Goal: Task Accomplishment & Management: Use online tool/utility

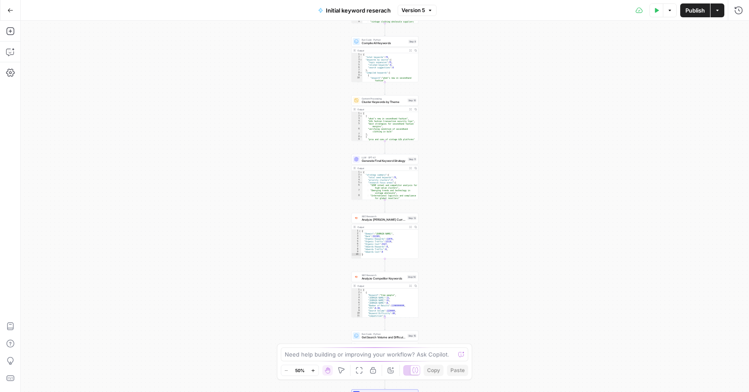
click at [9, 10] on icon "button" at bounding box center [10, 10] width 6 height 6
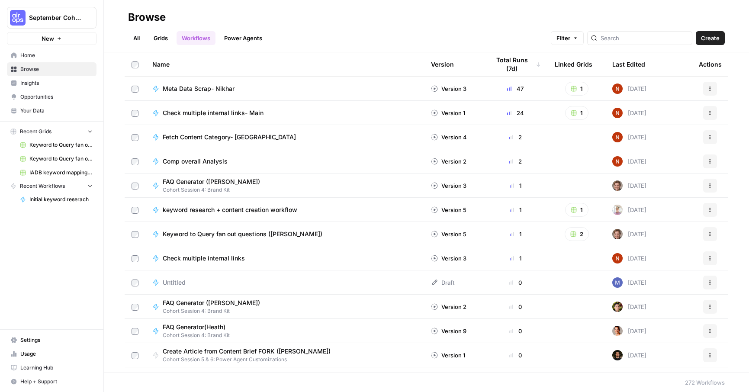
click at [616, 65] on div "Last Edited" at bounding box center [629, 64] width 33 height 24
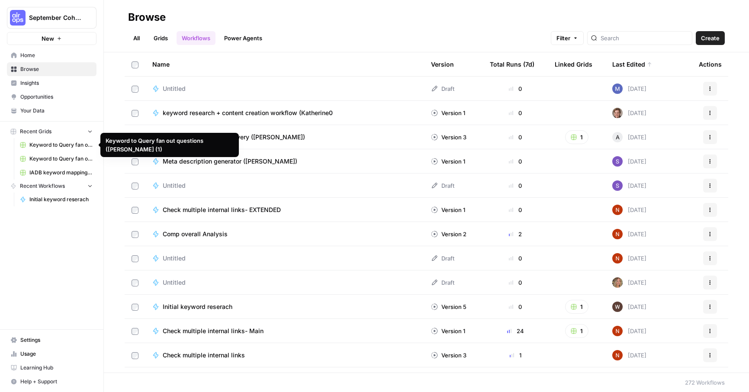
click at [34, 133] on span "Recent Grids" at bounding box center [36, 132] width 32 height 8
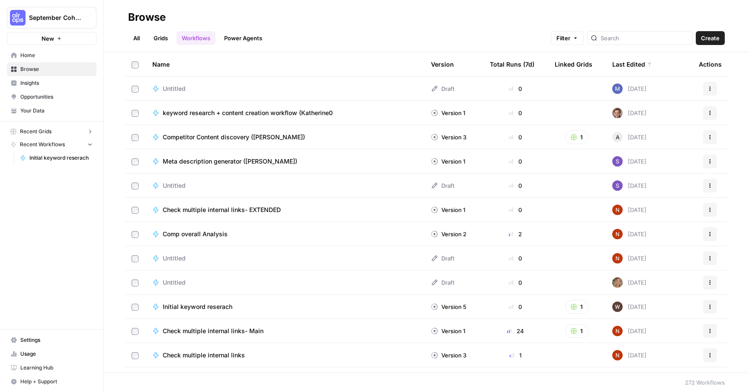
click at [34, 133] on span "Recent Grids" at bounding box center [36, 132] width 32 height 8
click at [43, 198] on span "Initial keyword reserach" at bounding box center [60, 200] width 63 height 8
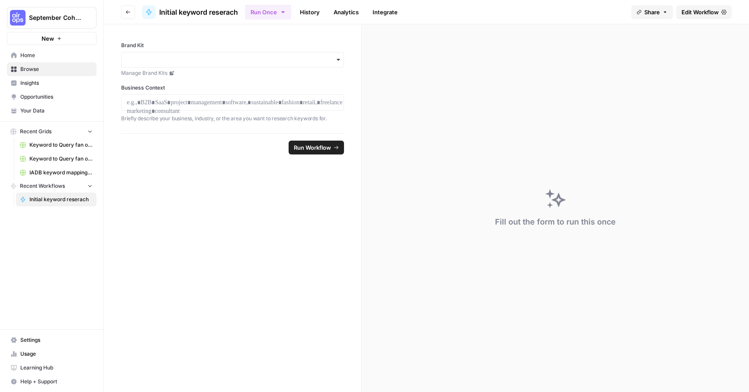
click at [693, 15] on span "Edit Workflow" at bounding box center [700, 12] width 37 height 9
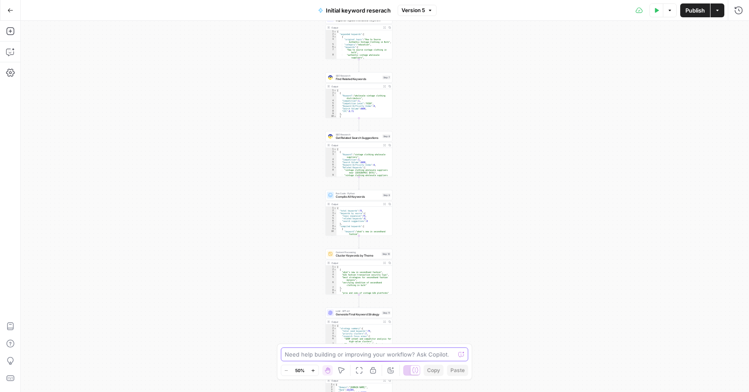
drag, startPoint x: 437, startPoint y: 167, endPoint x: 403, endPoint y: 362, distance: 197.7
click at [403, 362] on body "September Cohort New Home Browse Insights Opportunities Your Data Recent Grids …" at bounding box center [374, 196] width 749 height 392
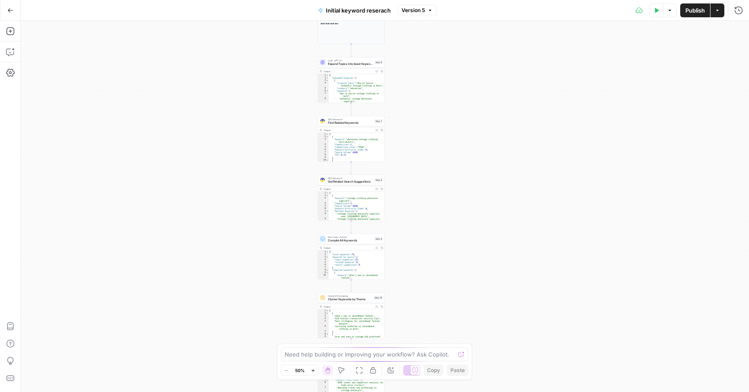
drag, startPoint x: 411, startPoint y: 243, endPoint x: 431, endPoint y: 396, distance: 153.8
click at [431, 392] on html "September Cohort New Home Browse Insights Opportunities Your Data Recent Grids …" at bounding box center [374, 196] width 749 height 392
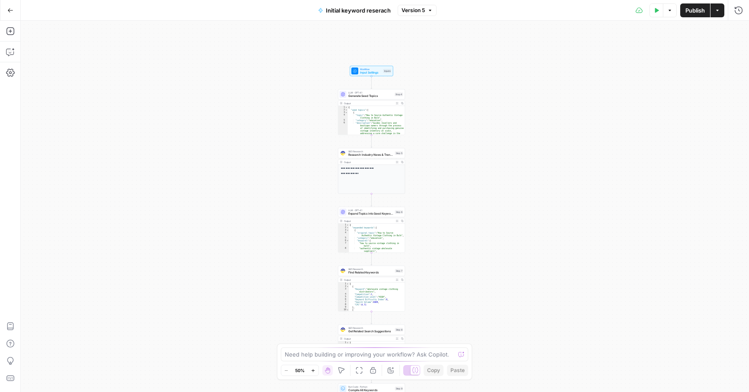
click at [10, 10] on icon "button" at bounding box center [10, 10] width 5 height 4
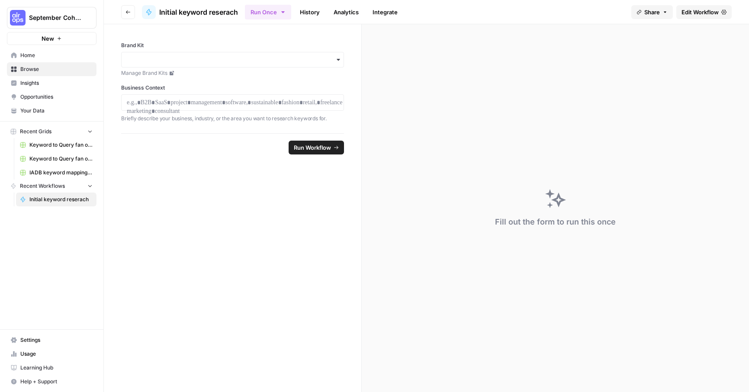
click at [46, 129] on span "Recent Grids" at bounding box center [36, 132] width 32 height 8
click at [45, 61] on link "Home" at bounding box center [52, 55] width 90 height 14
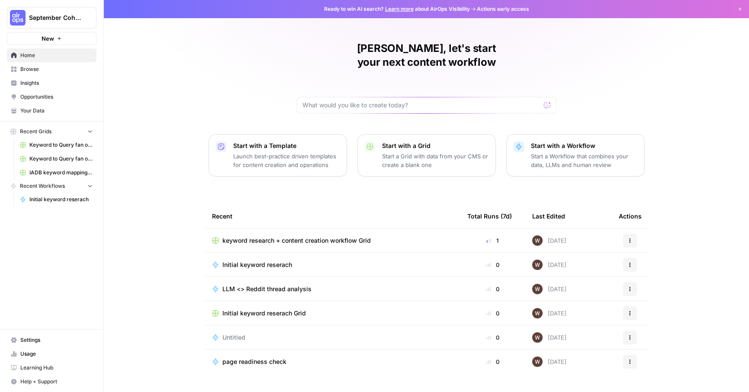
click at [284, 236] on span "keyword research + content creation workflow Grid" at bounding box center [297, 240] width 149 height 9
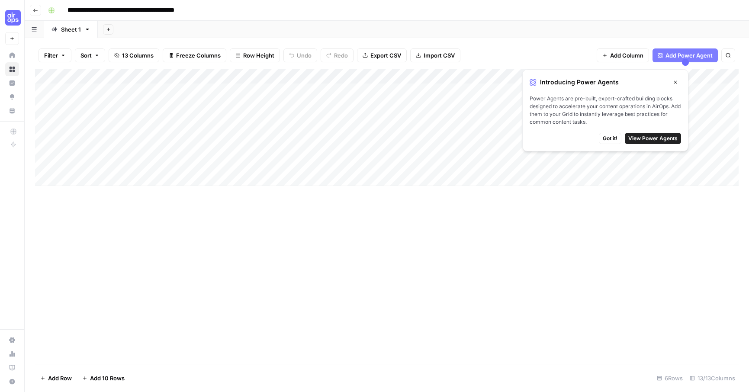
click at [255, 107] on div "Add Column" at bounding box center [387, 127] width 704 height 117
click at [149, 121] on div "Add Column" at bounding box center [387, 127] width 704 height 117
type textarea "**********"
click at [151, 137] on div "Add Column" at bounding box center [387, 127] width 704 height 117
type textarea "*"
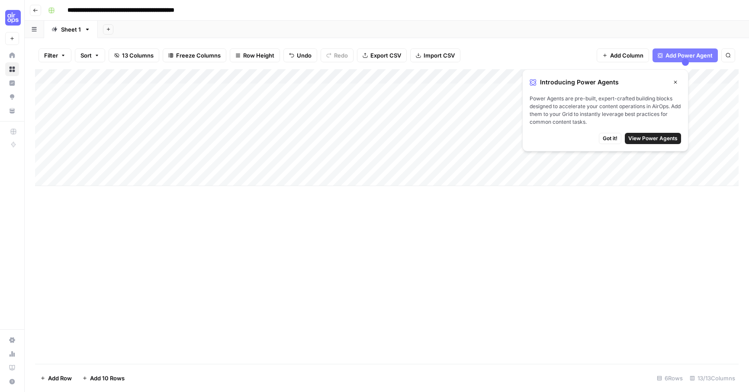
click at [131, 150] on div "Add Column" at bounding box center [387, 127] width 704 height 117
type textarea "**********"
click at [113, 133] on div "Add Column" at bounding box center [387, 127] width 704 height 117
type textarea "**********"
click at [126, 149] on div "Add Column" at bounding box center [387, 127] width 704 height 117
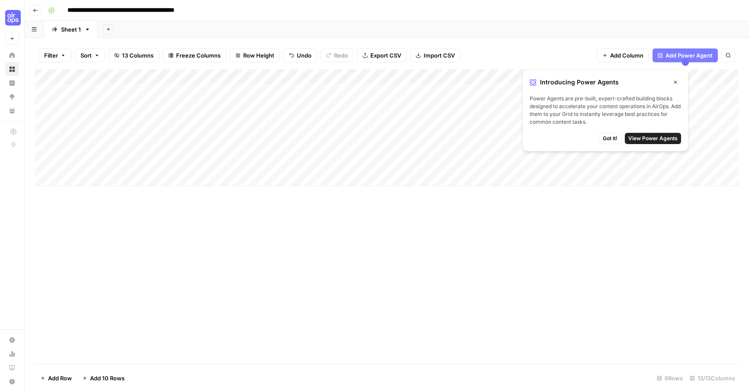
click at [126, 149] on div "Add Column" at bounding box center [387, 127] width 704 height 117
click at [164, 240] on div "Add Column" at bounding box center [387, 216] width 704 height 295
click at [200, 119] on div "Add Column" at bounding box center [387, 127] width 704 height 117
click at [676, 81] on icon "button" at bounding box center [675, 82] width 5 height 5
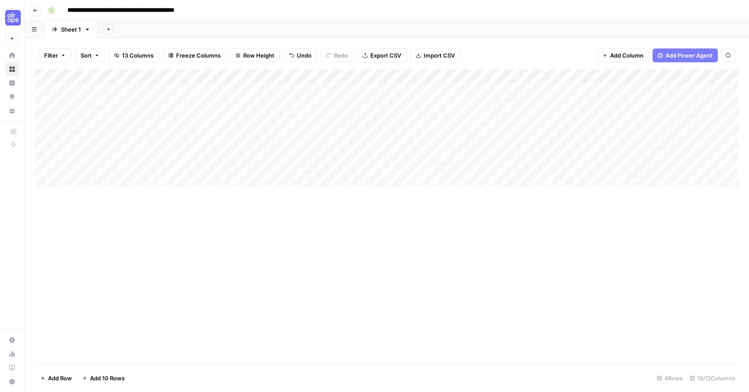
click at [274, 132] on div "Add Column" at bounding box center [387, 127] width 704 height 117
click at [271, 151] on div "Add Column" at bounding box center [387, 127] width 704 height 117
click at [318, 149] on div "Add Column" at bounding box center [387, 127] width 704 height 117
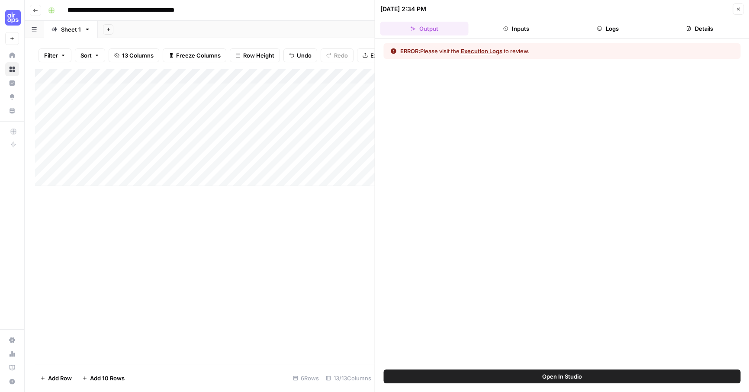
click at [494, 51] on button "Execution Logs" at bounding box center [482, 51] width 42 height 9
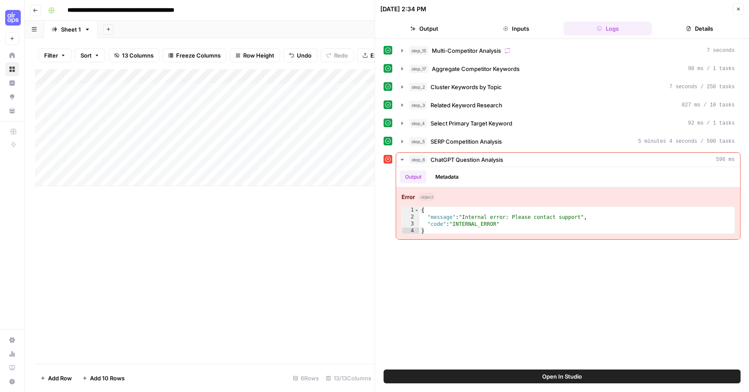
click at [438, 373] on button "Open In Studio" at bounding box center [562, 377] width 357 height 14
click at [739, 8] on icon "button" at bounding box center [738, 8] width 5 height 5
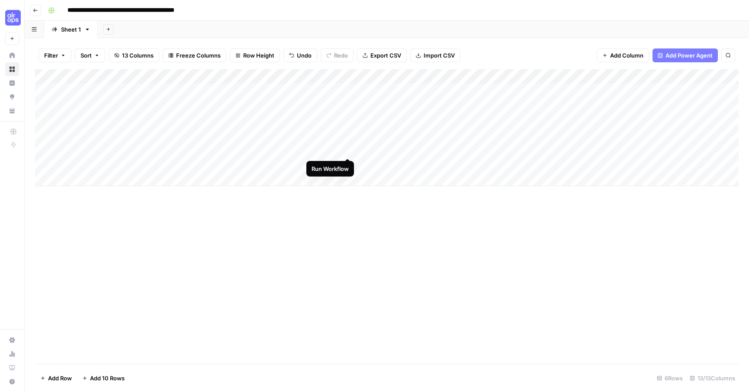
click at [349, 149] on div "Add Column" at bounding box center [387, 127] width 704 height 117
click at [107, 30] on icon "button" at bounding box center [108, 29] width 5 height 5
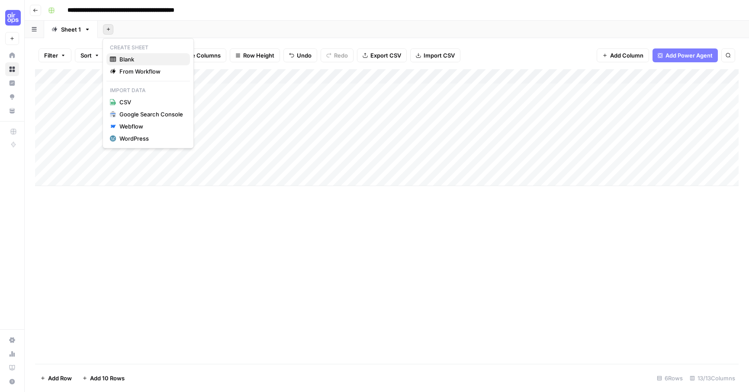
click at [119, 58] on span "Blank" at bounding box center [151, 59] width 64 height 9
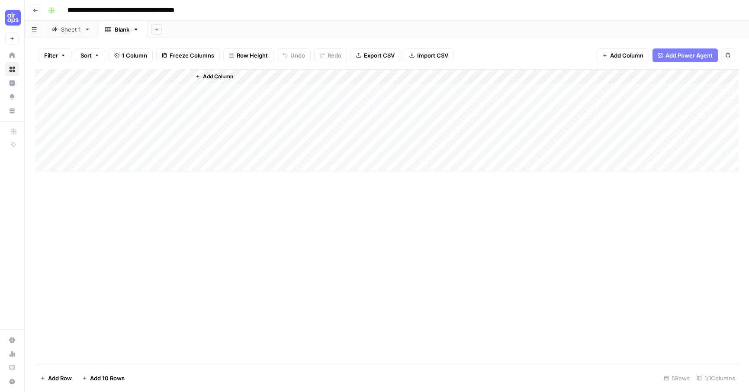
click at [694, 56] on span "Add Power Agent" at bounding box center [689, 55] width 47 height 9
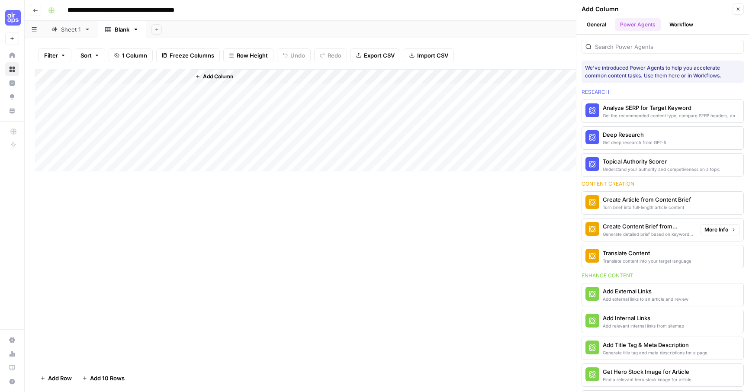
click at [625, 234] on div "Generate detailed brief based on keyword research" at bounding box center [648, 234] width 91 height 7
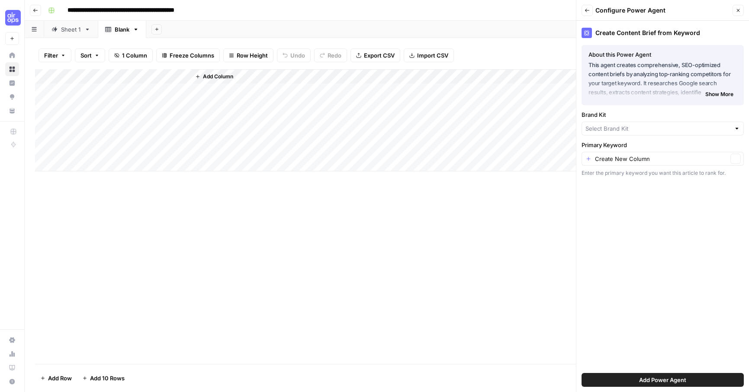
type input "Fleek"
click at [622, 134] on div "Fleek Clear" at bounding box center [663, 130] width 162 height 14
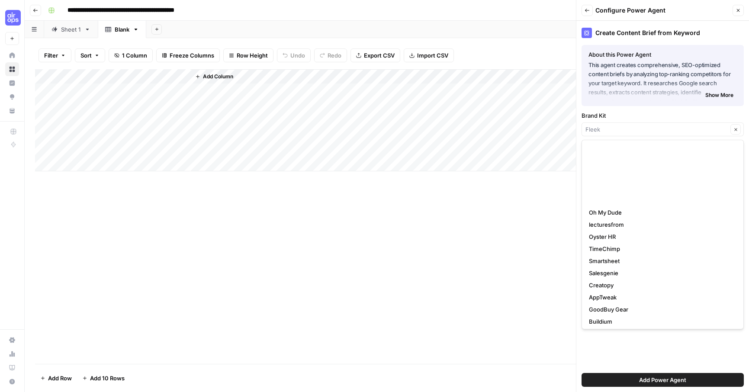
scroll to position [279, 0]
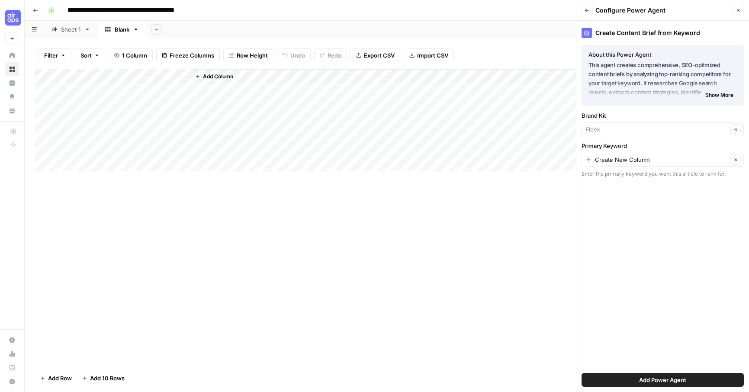
click at [612, 353] on div "Create Content Brief from Keyword About this Power Agent This agent creates com…" at bounding box center [663, 206] width 173 height 371
click at [616, 384] on button "Add Power Agent" at bounding box center [663, 380] width 162 height 14
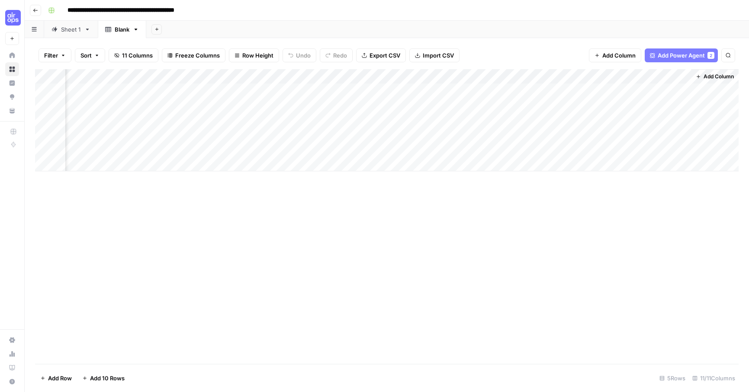
scroll to position [0, 0]
click at [116, 90] on div "Add Column" at bounding box center [387, 120] width 704 height 102
click at [134, 68] on div "Filter Sort 11 Columns Freeze Columns Row Height Undo Redo Export CSV Import CS…" at bounding box center [387, 56] width 704 height 28
click at [136, 71] on div "Add Column" at bounding box center [387, 120] width 704 height 102
click at [184, 77] on div at bounding box center [127, 77] width 125 height 17
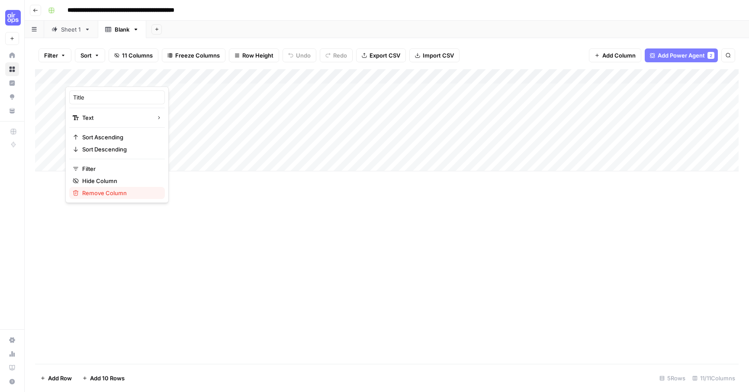
click at [101, 195] on span "Remove Column" at bounding box center [120, 193] width 76 height 9
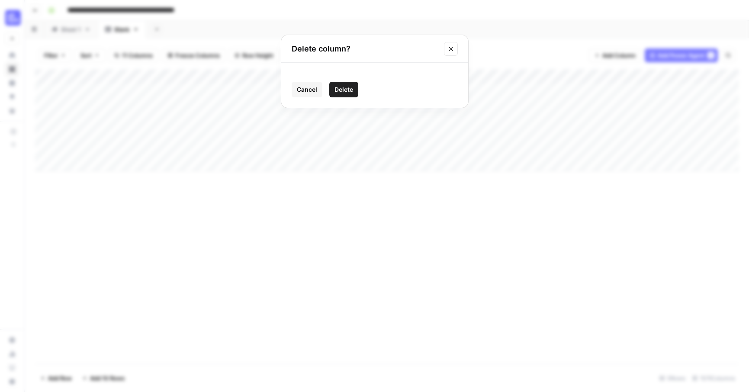
click at [340, 91] on span "Delete" at bounding box center [344, 89] width 19 height 9
click at [117, 90] on div "Add Column" at bounding box center [387, 120] width 704 height 102
click at [70, 33] on div "Sheet 1" at bounding box center [71, 29] width 20 height 9
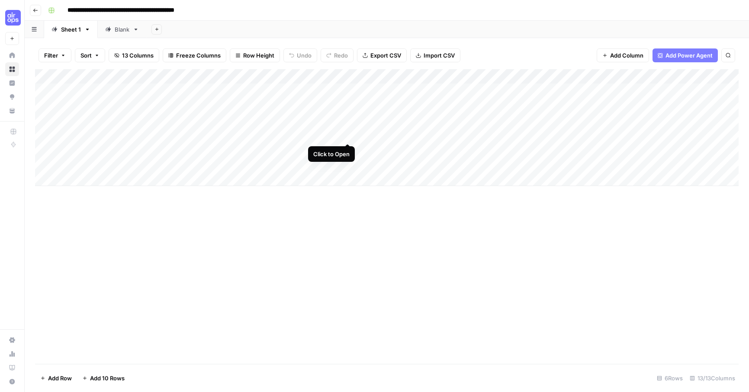
click at [348, 134] on div "Add Column" at bounding box center [387, 127] width 704 height 117
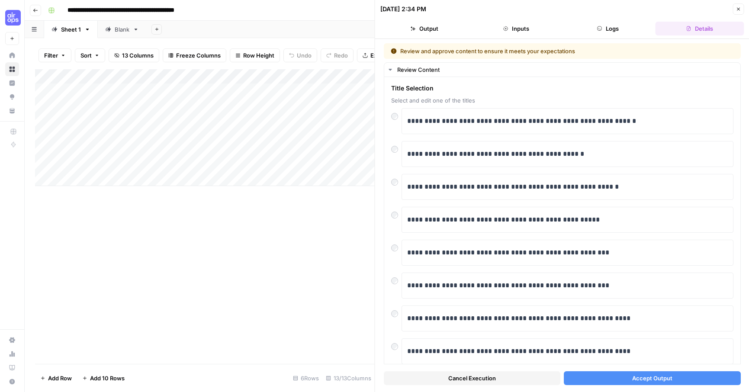
click at [110, 31] on icon at bounding box center [108, 29] width 6 height 6
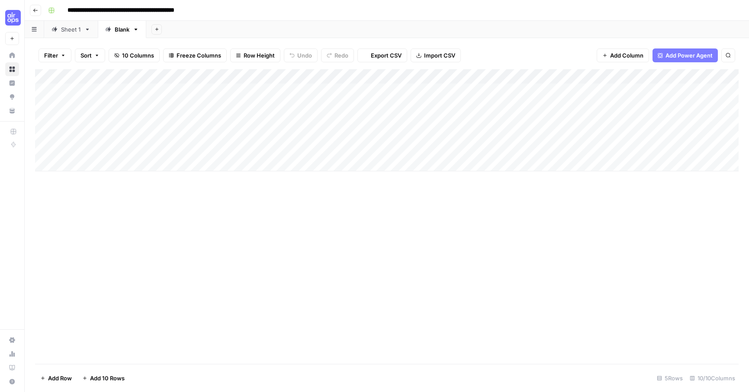
click at [90, 114] on div "Add Column" at bounding box center [387, 120] width 704 height 102
click at [88, 91] on div "Add Column" at bounding box center [387, 120] width 704 height 102
type textarea "**********"
click at [124, 200] on div "Add Column" at bounding box center [387, 216] width 704 height 295
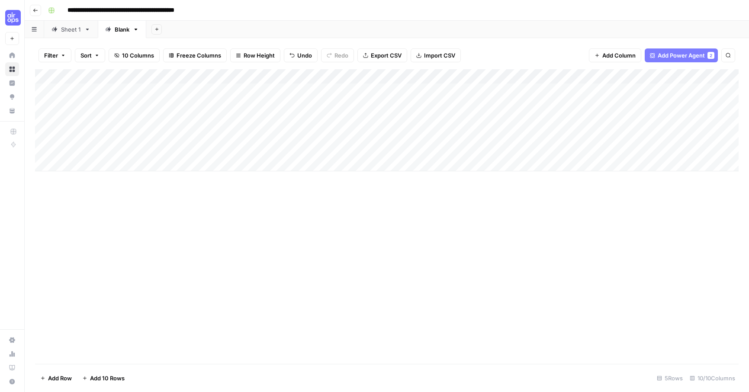
click at [256, 90] on div "Add Column" at bounding box center [387, 120] width 704 height 102
click at [63, 30] on div "Sheet 1" at bounding box center [71, 29] width 20 height 9
click at [350, 132] on div "Add Column" at bounding box center [387, 127] width 704 height 117
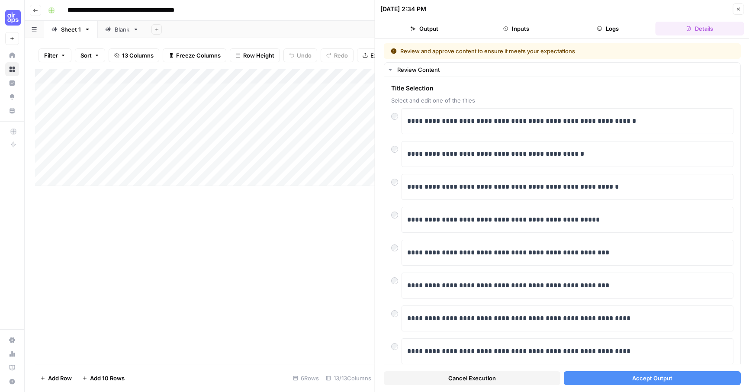
click at [587, 382] on button "Accept Output" at bounding box center [652, 378] width 177 height 14
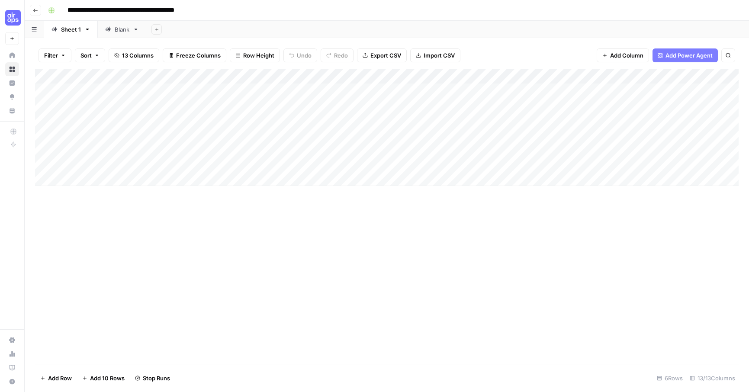
click at [121, 32] on div "Blank" at bounding box center [122, 29] width 15 height 9
click at [709, 57] on div "2" at bounding box center [711, 55] width 5 height 7
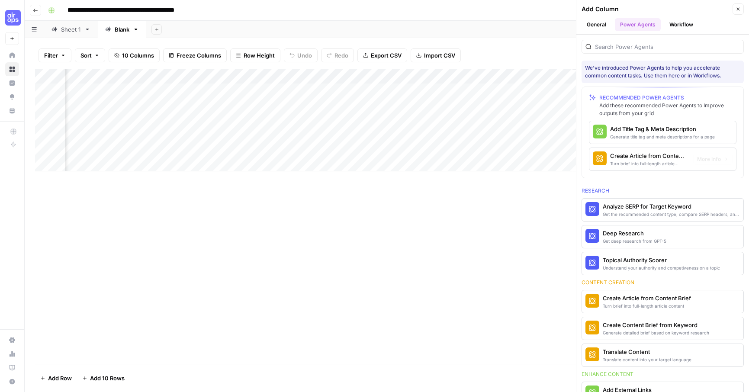
scroll to position [0, 512]
click at [620, 158] on div "Create Article from Content Brief" at bounding box center [648, 156] width 76 height 9
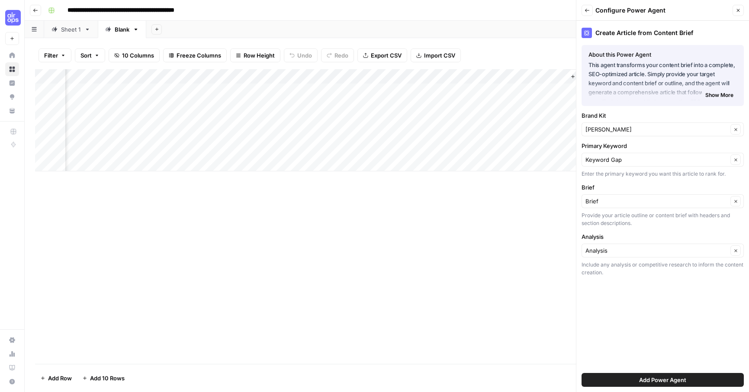
click at [621, 381] on button "Add Power Agent" at bounding box center [663, 380] width 162 height 14
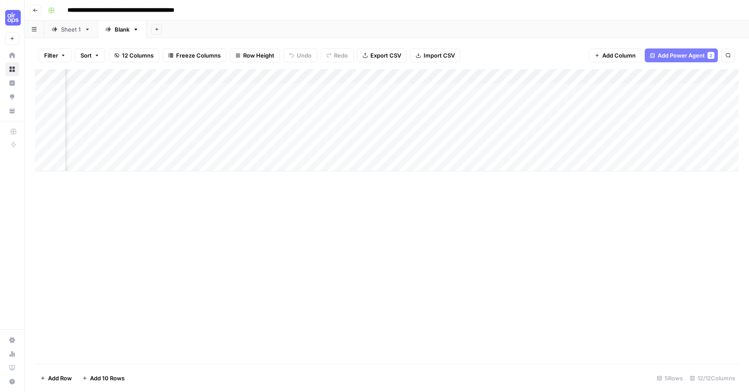
scroll to position [0, 0]
click at [317, 89] on div "Add Column" at bounding box center [387, 120] width 704 height 102
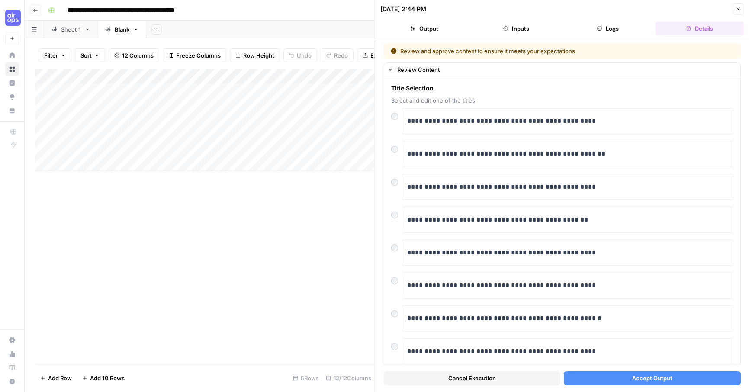
click at [626, 378] on button "Accept Output" at bounding box center [652, 378] width 177 height 14
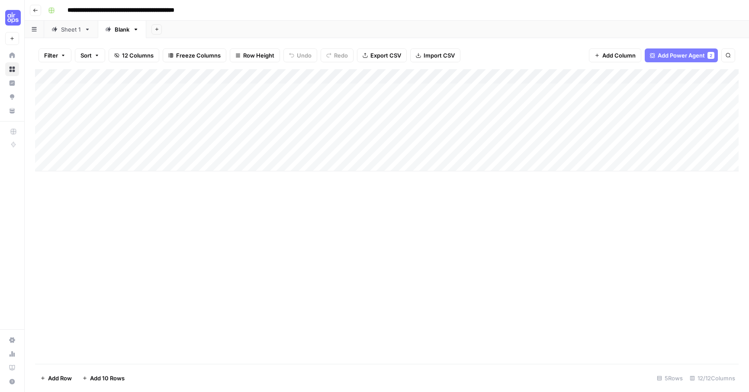
click at [63, 32] on div "Sheet 1" at bounding box center [71, 29] width 20 height 9
click at [120, 33] on div "Blank" at bounding box center [122, 29] width 15 height 9
click at [66, 31] on div "Sheet 1" at bounding box center [71, 29] width 20 height 9
click at [119, 31] on div "Blank" at bounding box center [122, 29] width 15 height 9
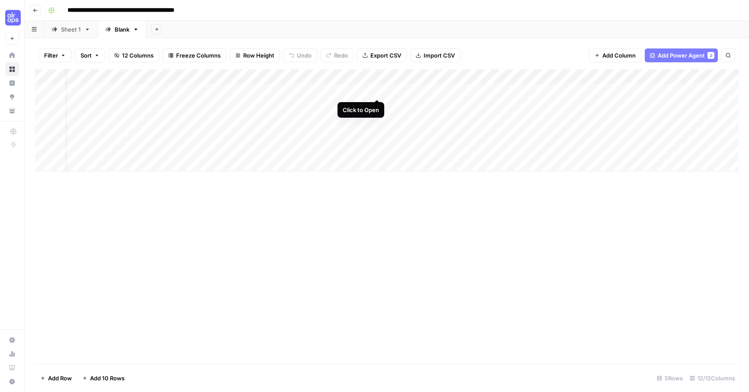
click at [375, 90] on div "Add Column" at bounding box center [387, 120] width 704 height 102
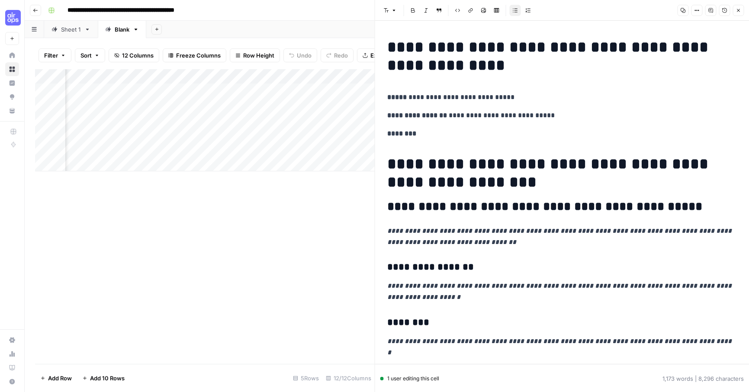
scroll to position [0, 268]
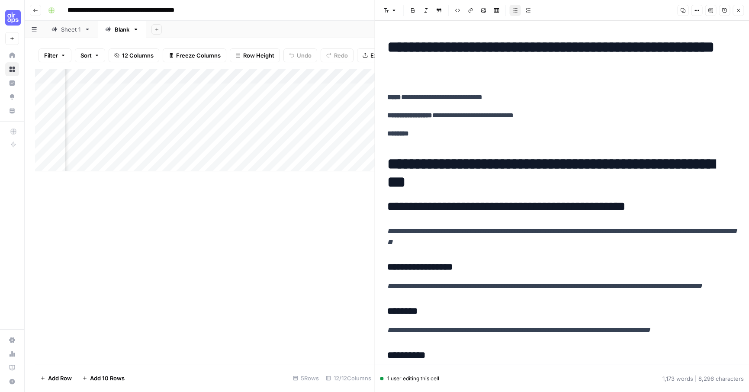
click at [201, 92] on div "Add Column" at bounding box center [205, 120] width 340 height 102
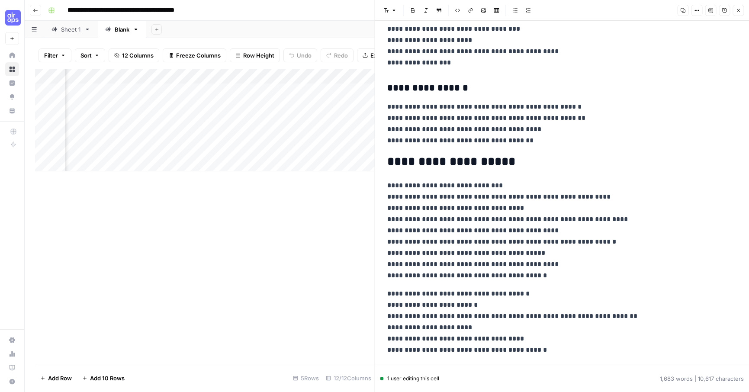
scroll to position [0, 548]
click at [235, 90] on div "Add Column" at bounding box center [205, 120] width 340 height 102
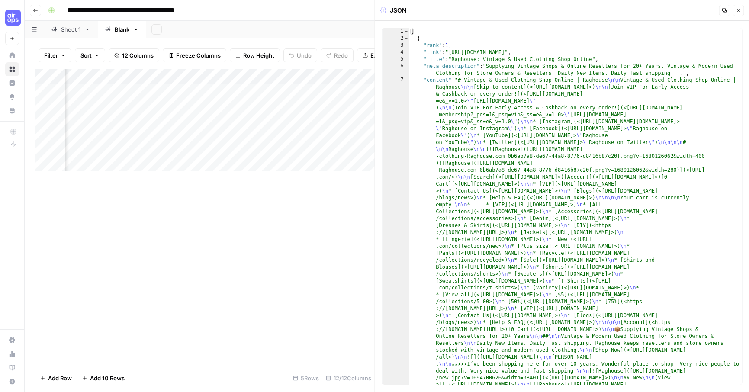
scroll to position [0, 360]
click at [268, 91] on div "Add Column" at bounding box center [205, 120] width 340 height 102
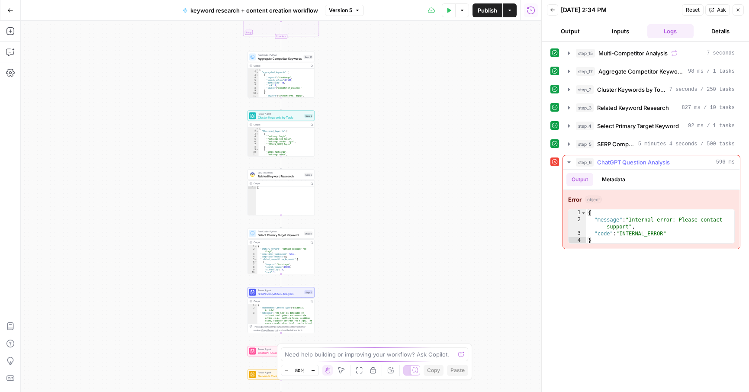
click at [710, 172] on div "Output Metadata" at bounding box center [651, 180] width 177 height 20
type textarea "**********"
click at [665, 227] on div "{ "message" : "Internal error: Please contact support" , "code" : "INTERNAL_ERR…" at bounding box center [661, 234] width 148 height 48
click at [683, 164] on div "step_6 ChatGPT Question Analysis 596 ms" at bounding box center [655, 162] width 159 height 9
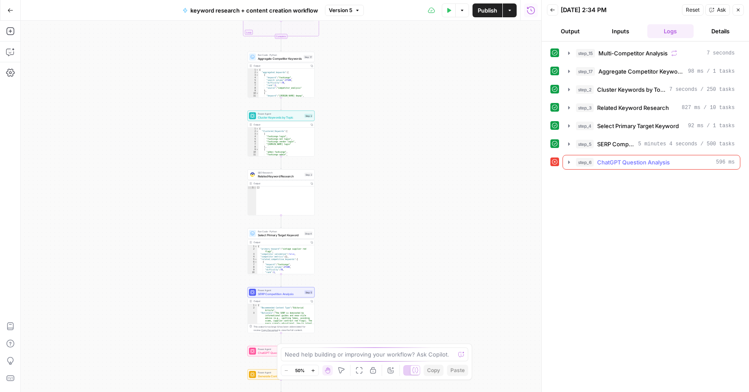
click at [683, 164] on div "step_6 ChatGPT Question Analysis 596 ms" at bounding box center [655, 162] width 159 height 9
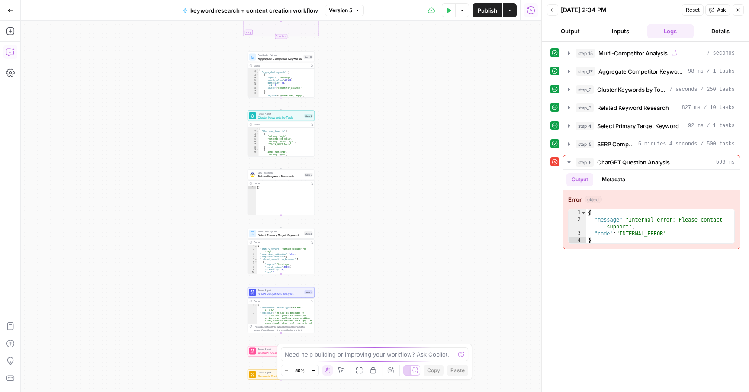
click at [10, 55] on icon "button" at bounding box center [9, 52] width 7 height 7
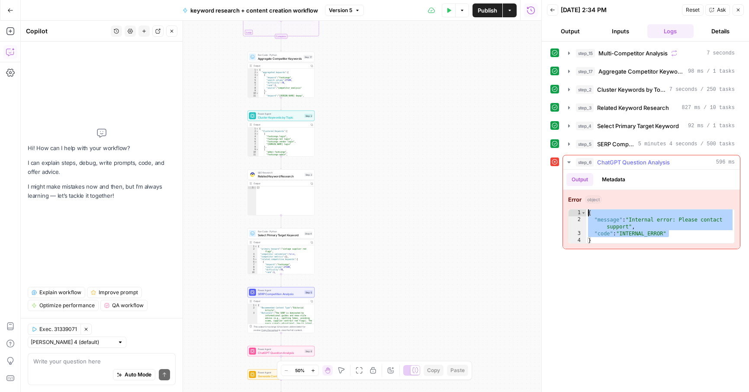
drag, startPoint x: 677, startPoint y: 236, endPoint x: 604, endPoint y: 176, distance: 93.9
click at [604, 176] on div "**********" at bounding box center [651, 209] width 177 height 79
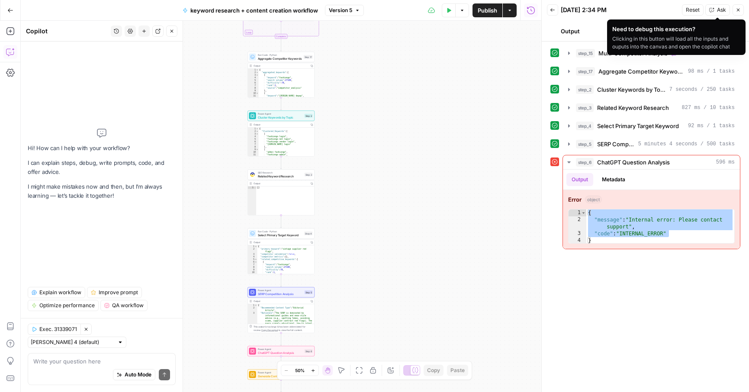
click at [720, 9] on span "Ask" at bounding box center [721, 10] width 9 height 8
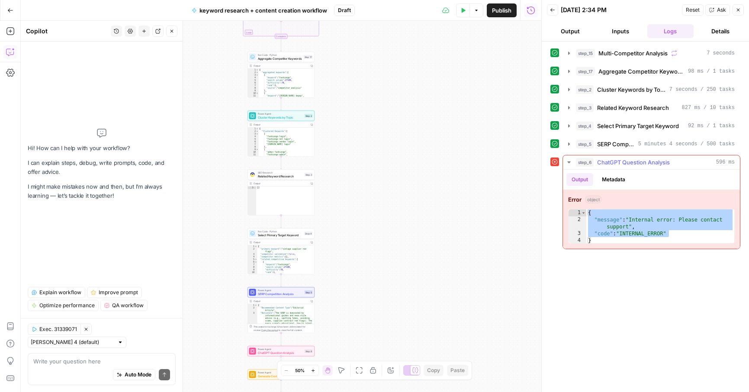
click at [628, 214] on div "{ "message" : "Internal error: Please contact support" , "code" : "INTERNAL_ERR…" at bounding box center [661, 234] width 148 height 48
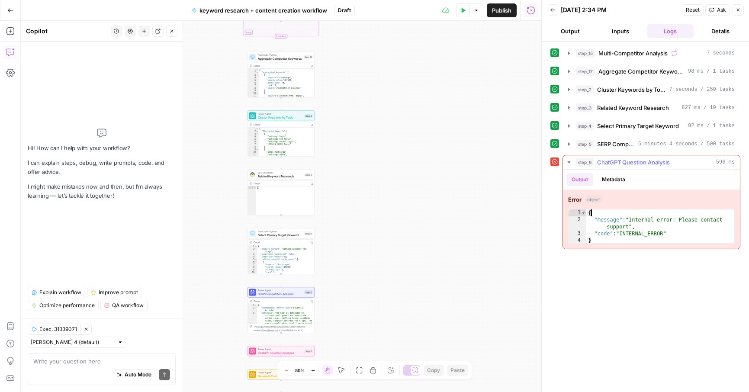
type textarea "*"
click at [607, 181] on button "Metadata" at bounding box center [614, 179] width 34 height 13
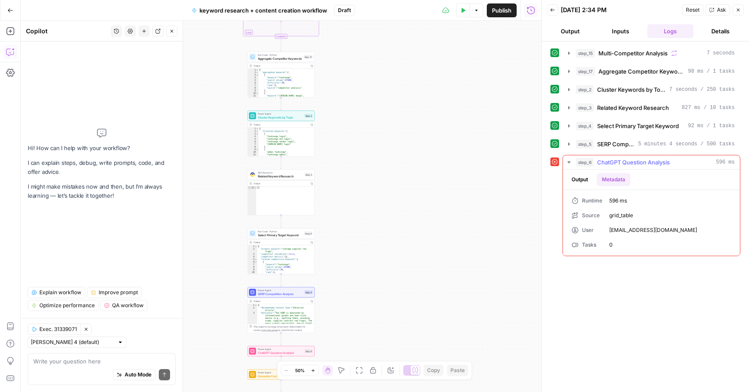
click at [586, 180] on button "Output" at bounding box center [580, 179] width 27 height 13
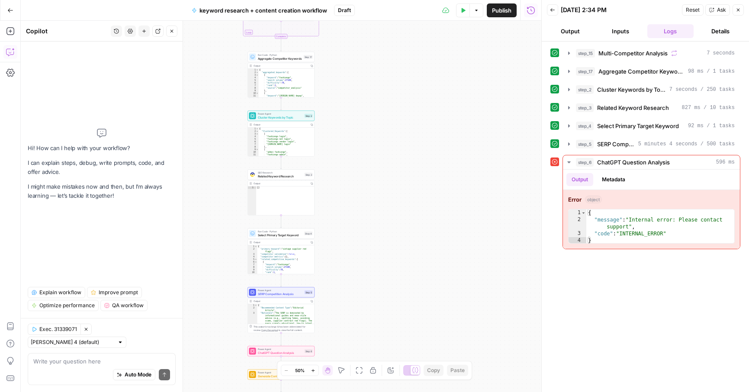
click at [714, 12] on icon "button" at bounding box center [712, 9] width 5 height 5
click at [625, 221] on div "{ "message" : "Internal error: Please contact support" , "code" : "INTERNAL_ERR…" at bounding box center [661, 234] width 148 height 48
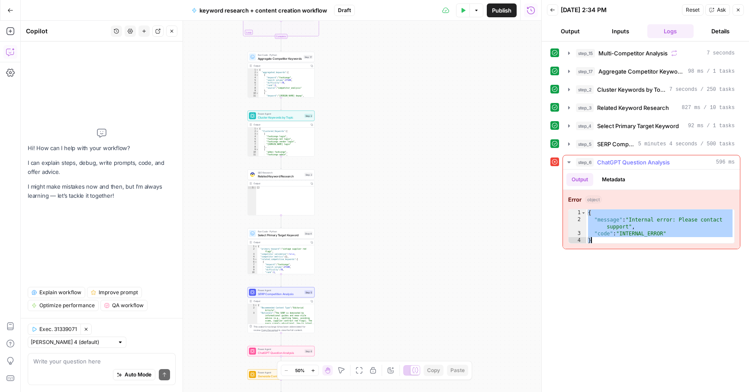
drag, startPoint x: 589, startPoint y: 212, endPoint x: 602, endPoint y: 243, distance: 33.8
click at [603, 243] on div "{ "message" : "Internal error: Please contact support" , "code" : "INTERNAL_ERR…" at bounding box center [661, 234] width 148 height 48
type textarea "**********"
click at [64, 366] on div "Auto Mode Send" at bounding box center [101, 375] width 137 height 19
paste textarea "{ "message": "Internal error: Please contact support", "code": "INTERNAL_ERROR"…"
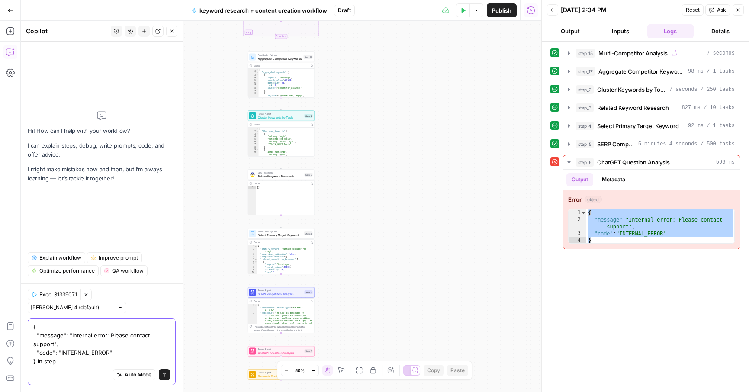
type textarea "{ "message": "Internal error: Please contact support", "code": "INTERNAL_ERROR"…"
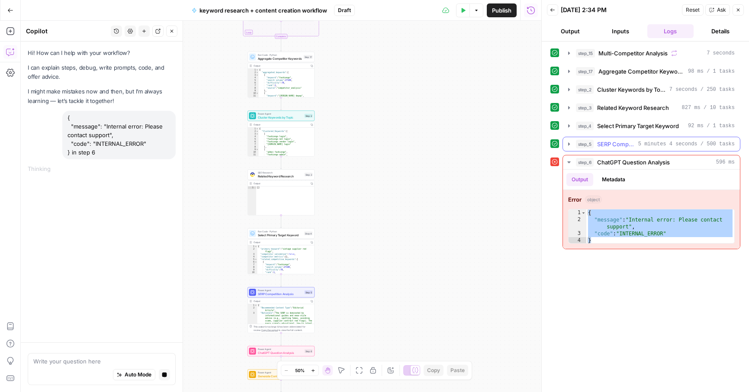
click at [569, 143] on icon "button" at bounding box center [569, 143] width 2 height 3
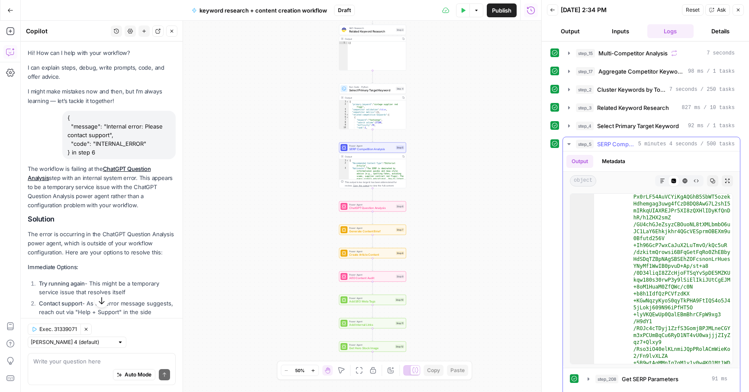
scroll to position [317, 0]
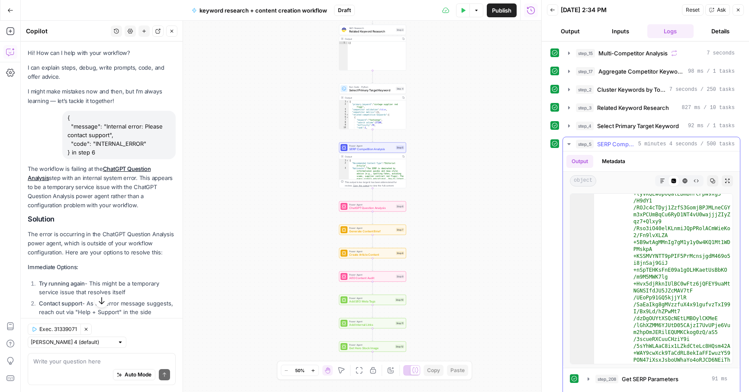
click at [569, 142] on icon "button" at bounding box center [569, 144] width 7 height 7
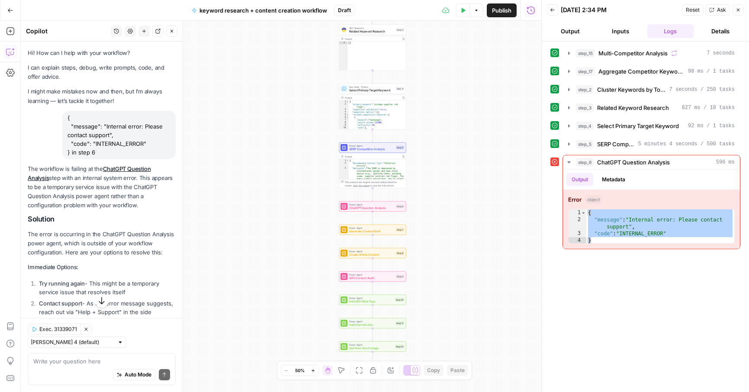
click at [555, 161] on icon at bounding box center [555, 162] width 6 height 6
click at [567, 163] on icon "button" at bounding box center [569, 162] width 7 height 7
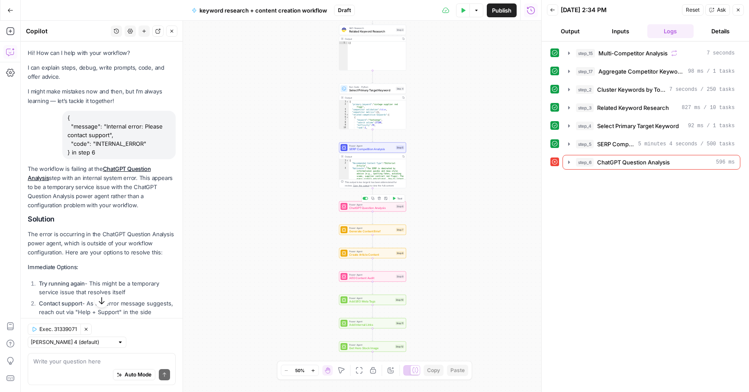
click at [400, 200] on button "Test" at bounding box center [397, 199] width 13 height 6
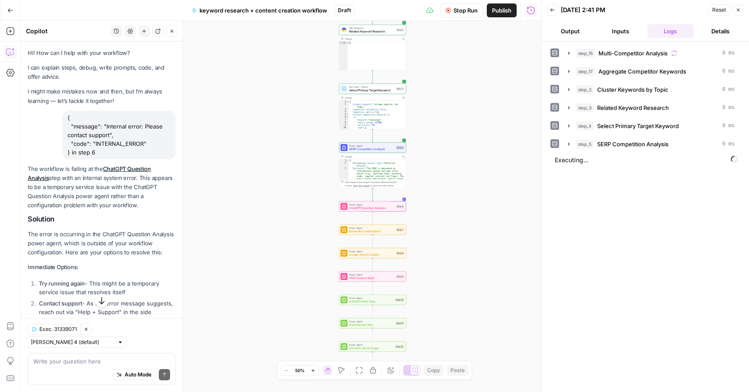
click at [11, 10] on icon "button" at bounding box center [10, 10] width 6 height 6
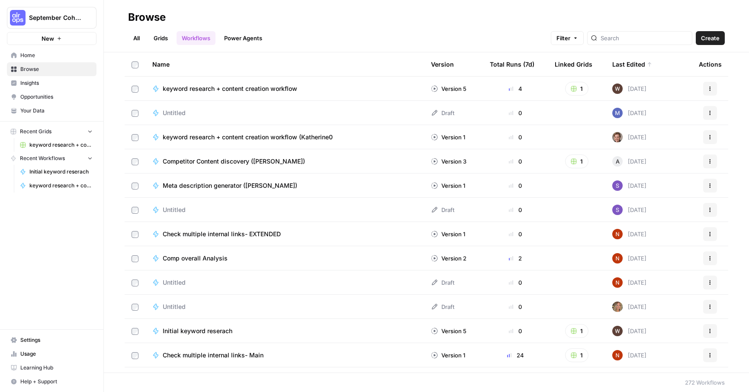
click at [226, 89] on span "keyword research + content creation workflow" at bounding box center [230, 88] width 135 height 9
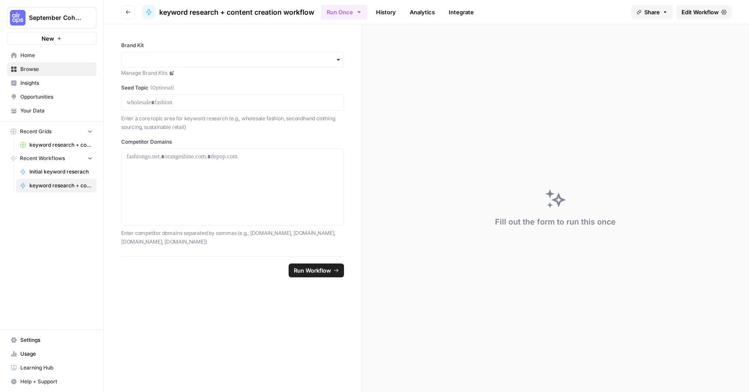
click at [128, 10] on icon "button" at bounding box center [128, 12] width 5 height 5
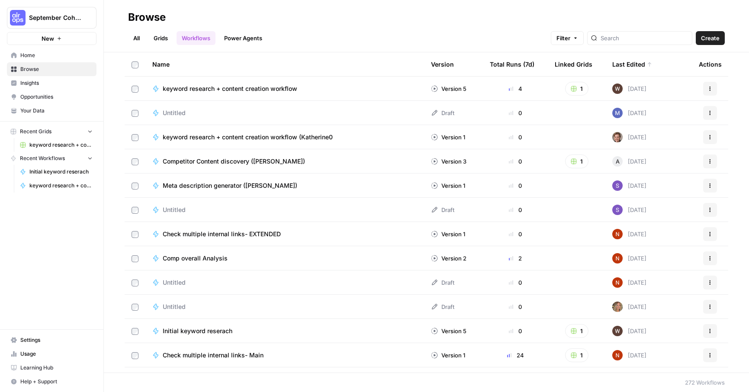
click at [164, 36] on link "Grids" at bounding box center [161, 38] width 25 height 14
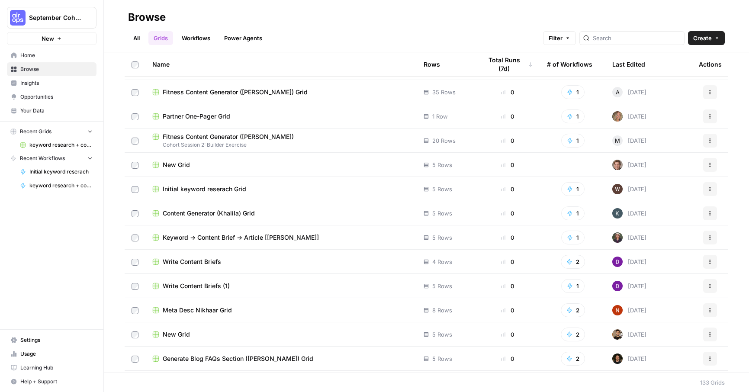
scroll to position [179, 0]
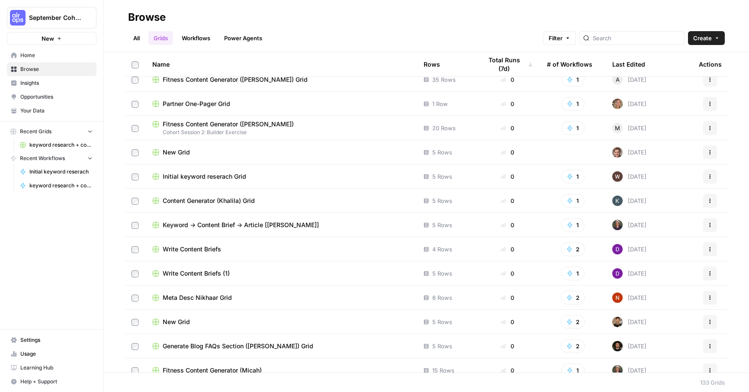
click at [203, 225] on span "Keyword -> Content Brief -> Article [[PERSON_NAME]]" at bounding box center [241, 225] width 156 height 9
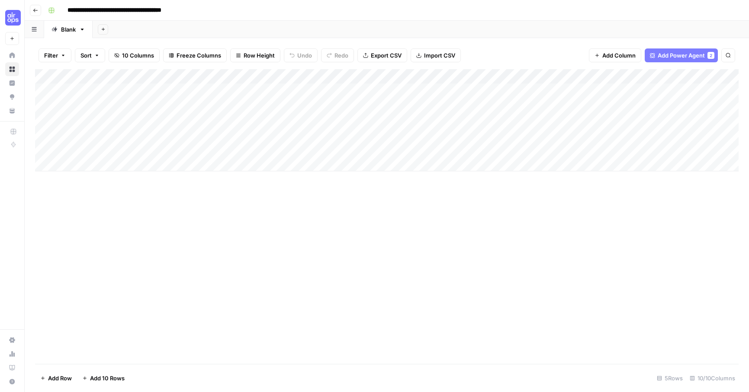
click at [223, 103] on div "Add Column" at bounding box center [387, 120] width 704 height 102
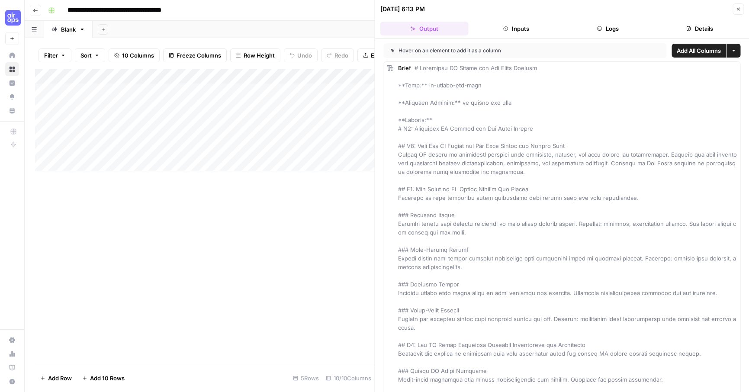
click at [738, 5] on button "Close" at bounding box center [738, 8] width 11 height 11
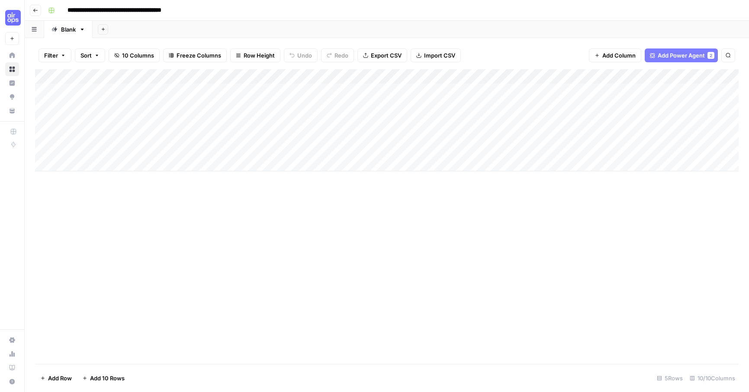
click at [308, 75] on div "Add Column" at bounding box center [387, 120] width 704 height 102
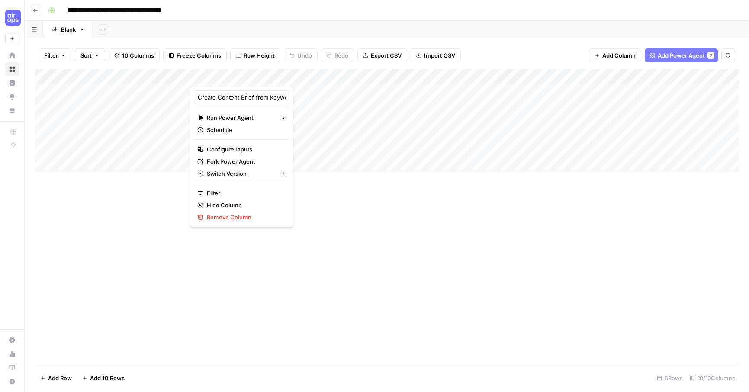
click at [296, 261] on div "Add Column" at bounding box center [387, 216] width 704 height 295
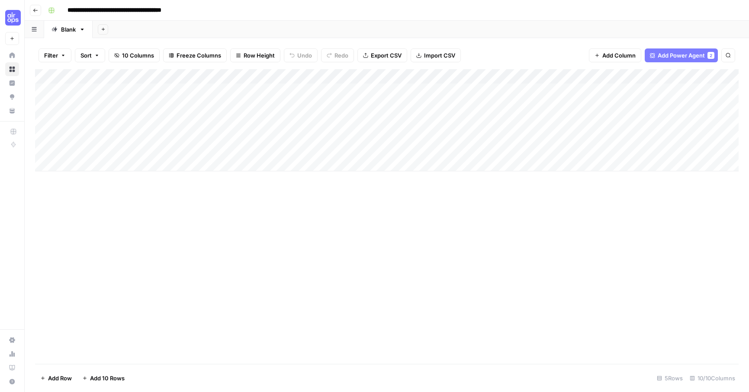
click at [36, 11] on icon "button" at bounding box center [35, 10] width 5 height 5
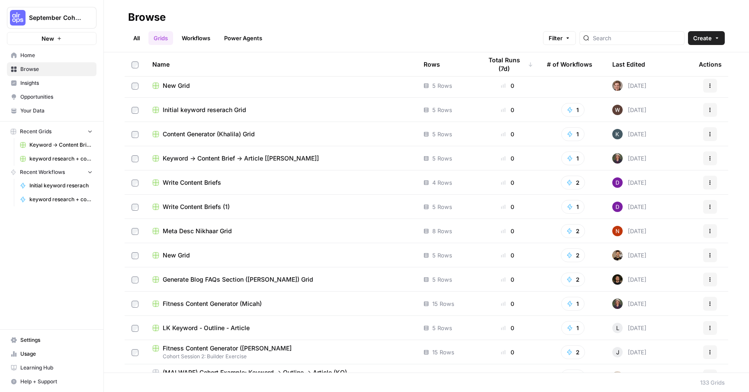
scroll to position [254, 0]
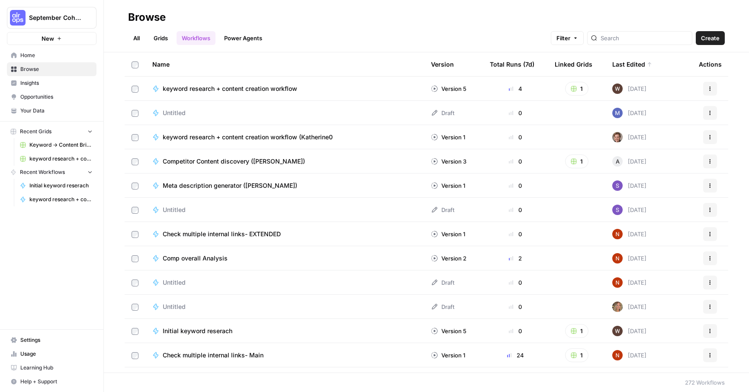
click at [163, 39] on link "Grids" at bounding box center [161, 38] width 25 height 14
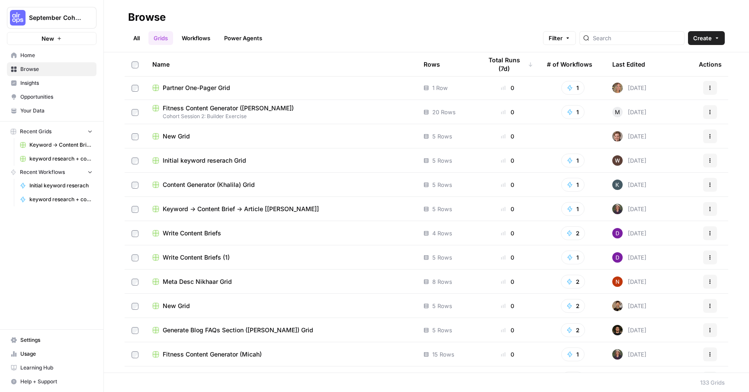
scroll to position [197, 0]
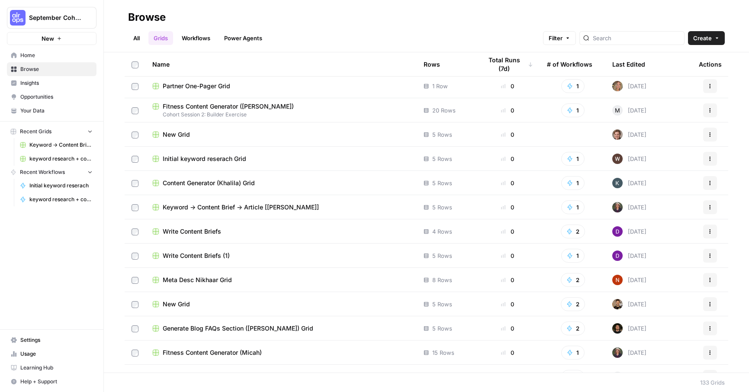
click at [229, 205] on span "Keyword -> Content Brief -> Article [[PERSON_NAME]]" at bounding box center [241, 207] width 156 height 9
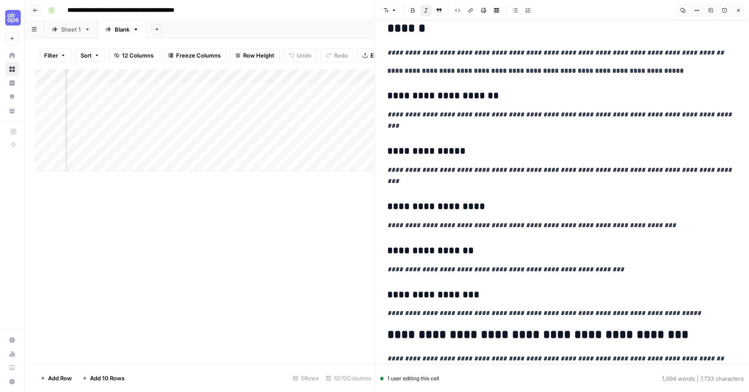
scroll to position [785, 0]
